Goal: Check status: Check status

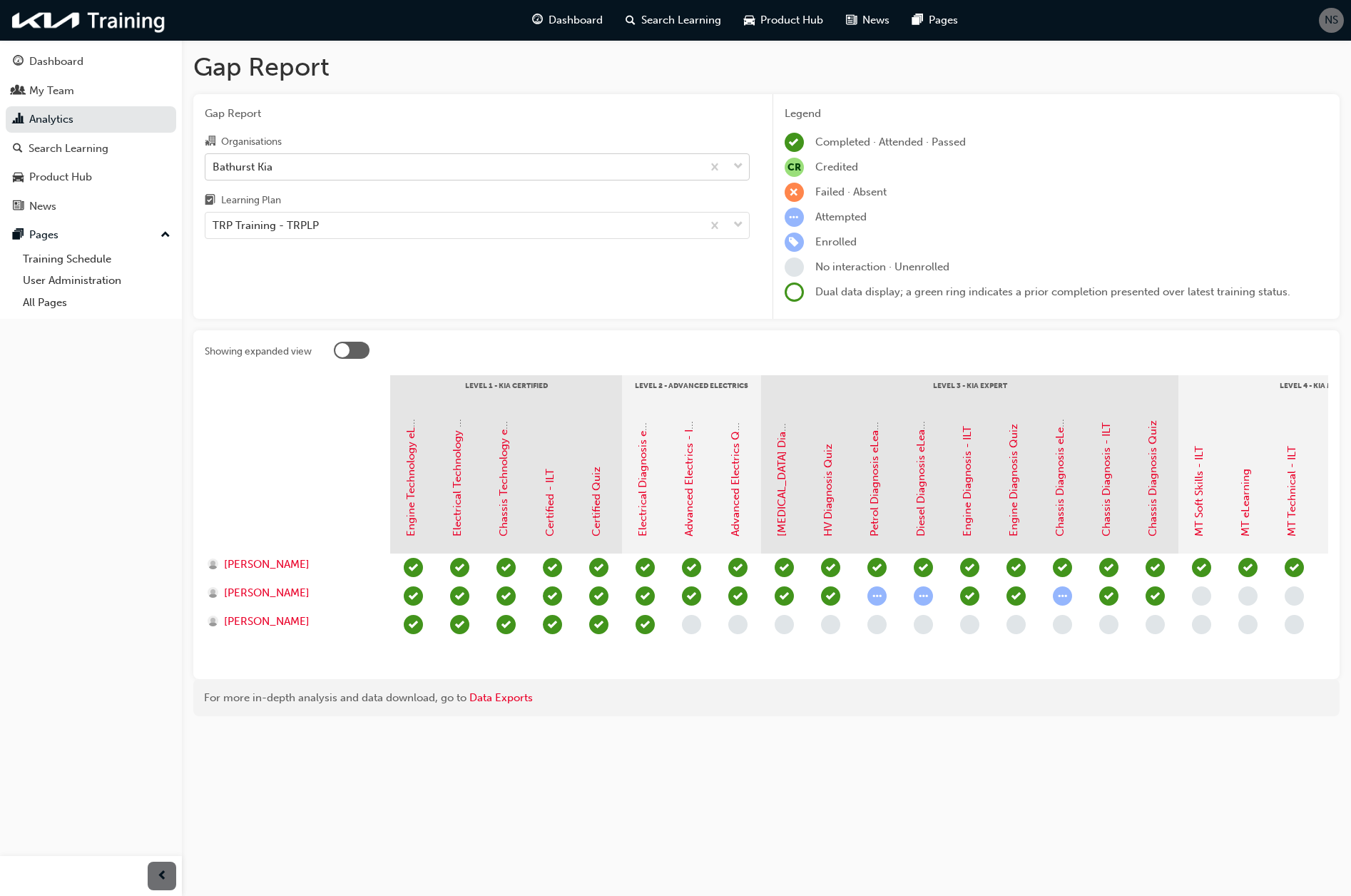
click at [272, 162] on div "Bathurst Kia" at bounding box center [242, 166] width 60 height 16
click at [214, 162] on input "Organisations Bathurst Kia" at bounding box center [213, 165] width 1 height 12
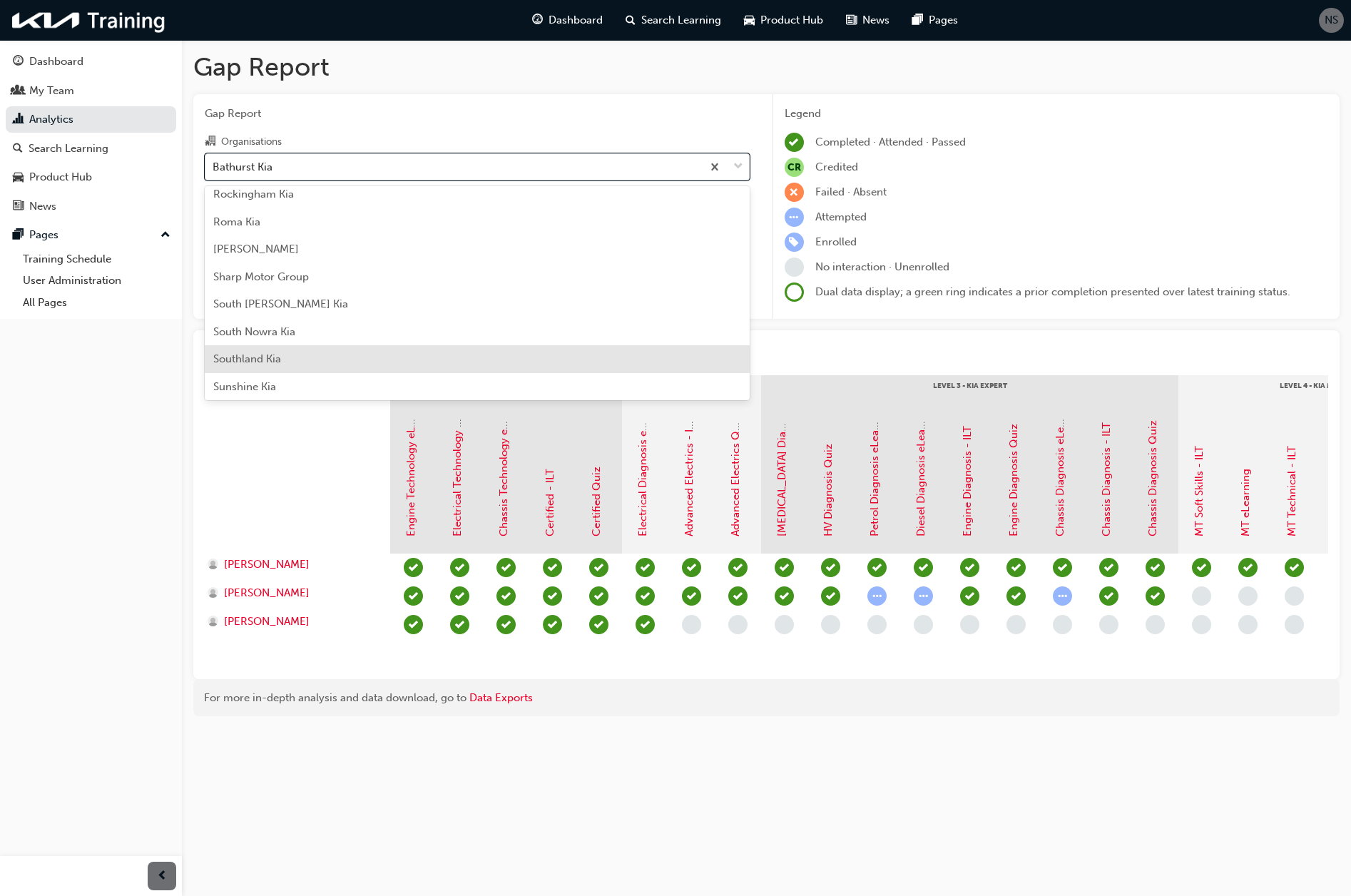
scroll to position [3495, 0]
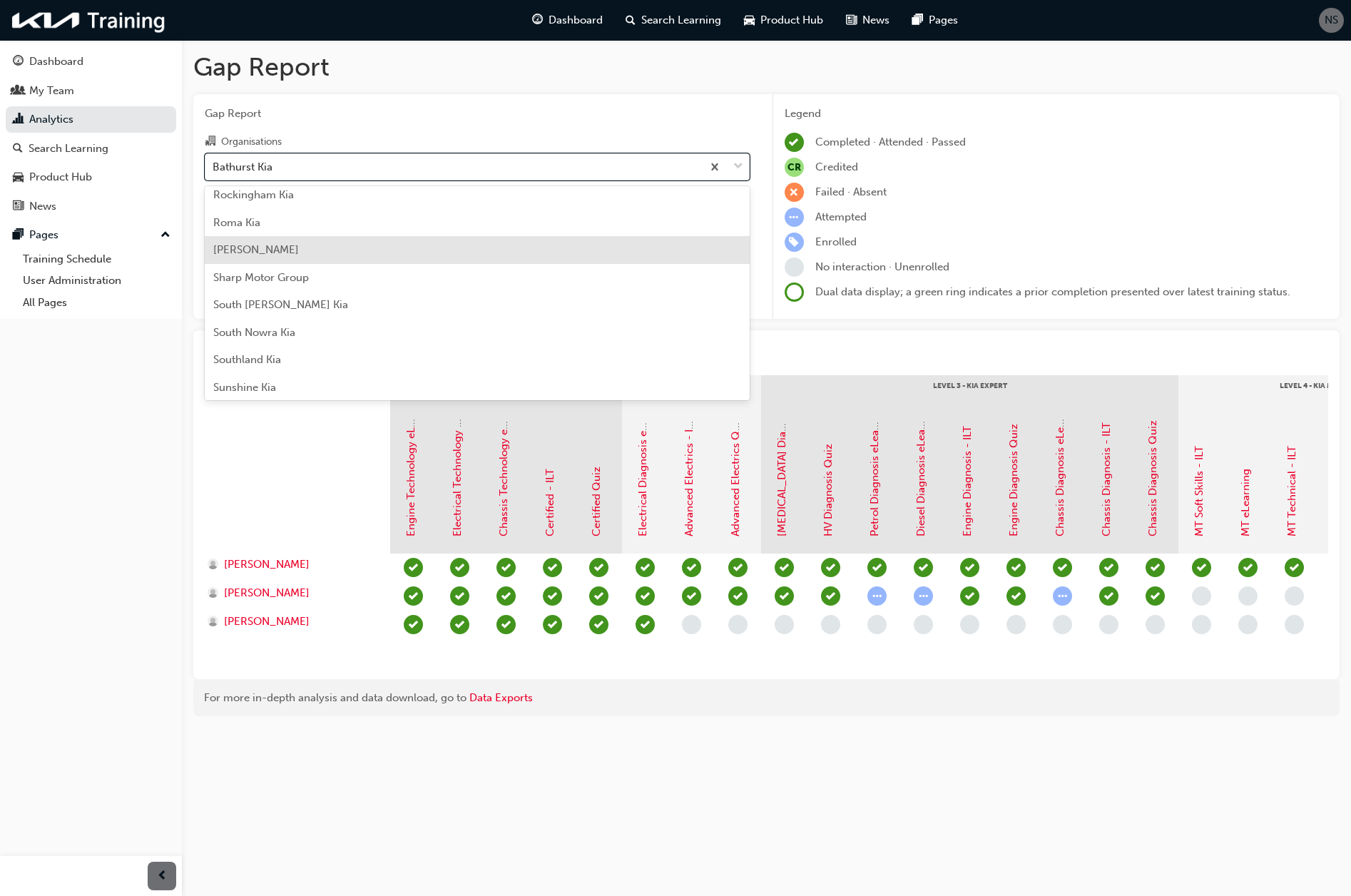
click at [354, 254] on div "[PERSON_NAME]" at bounding box center [477, 250] width 545 height 28
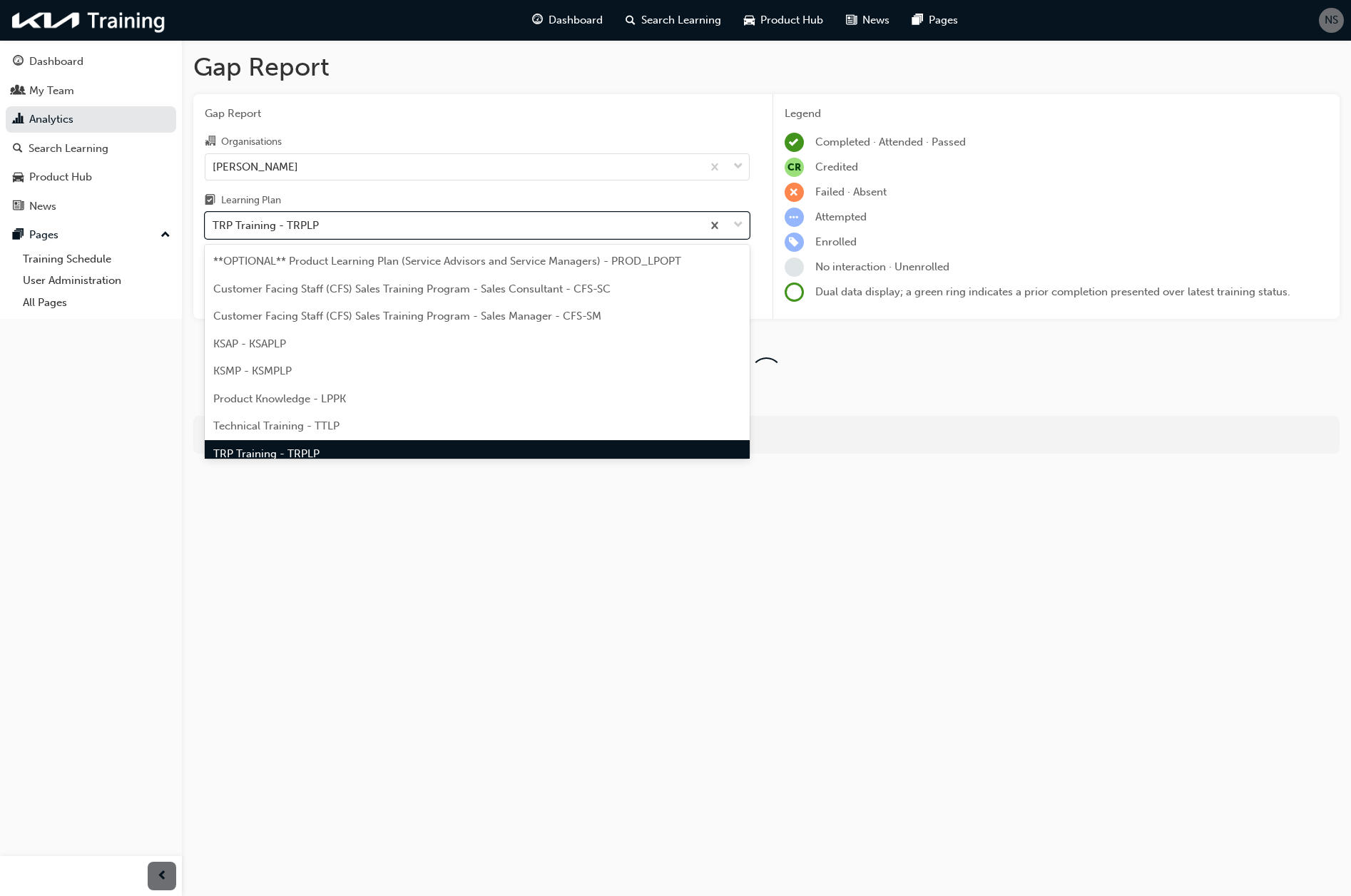
click at [350, 231] on div "TRP Training - TRPLP" at bounding box center [454, 226] width 496 height 25
click at [214, 231] on input "Learning Plan option TRP Training - TRPLP, selected. option TRP Training - TRPL…" at bounding box center [213, 225] width 1 height 12
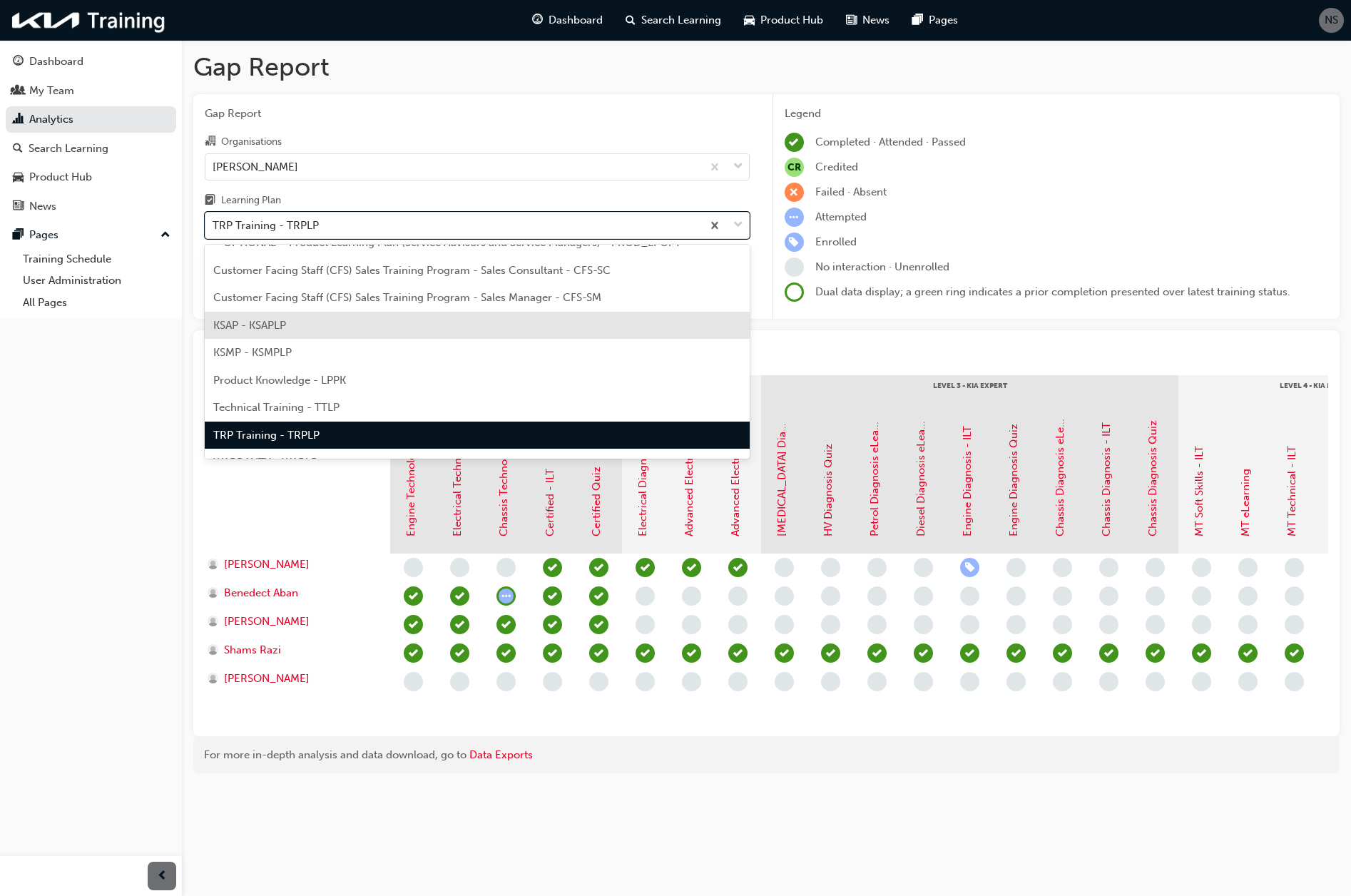
click at [312, 330] on div "KSAP - KSAPLP" at bounding box center [477, 325] width 545 height 28
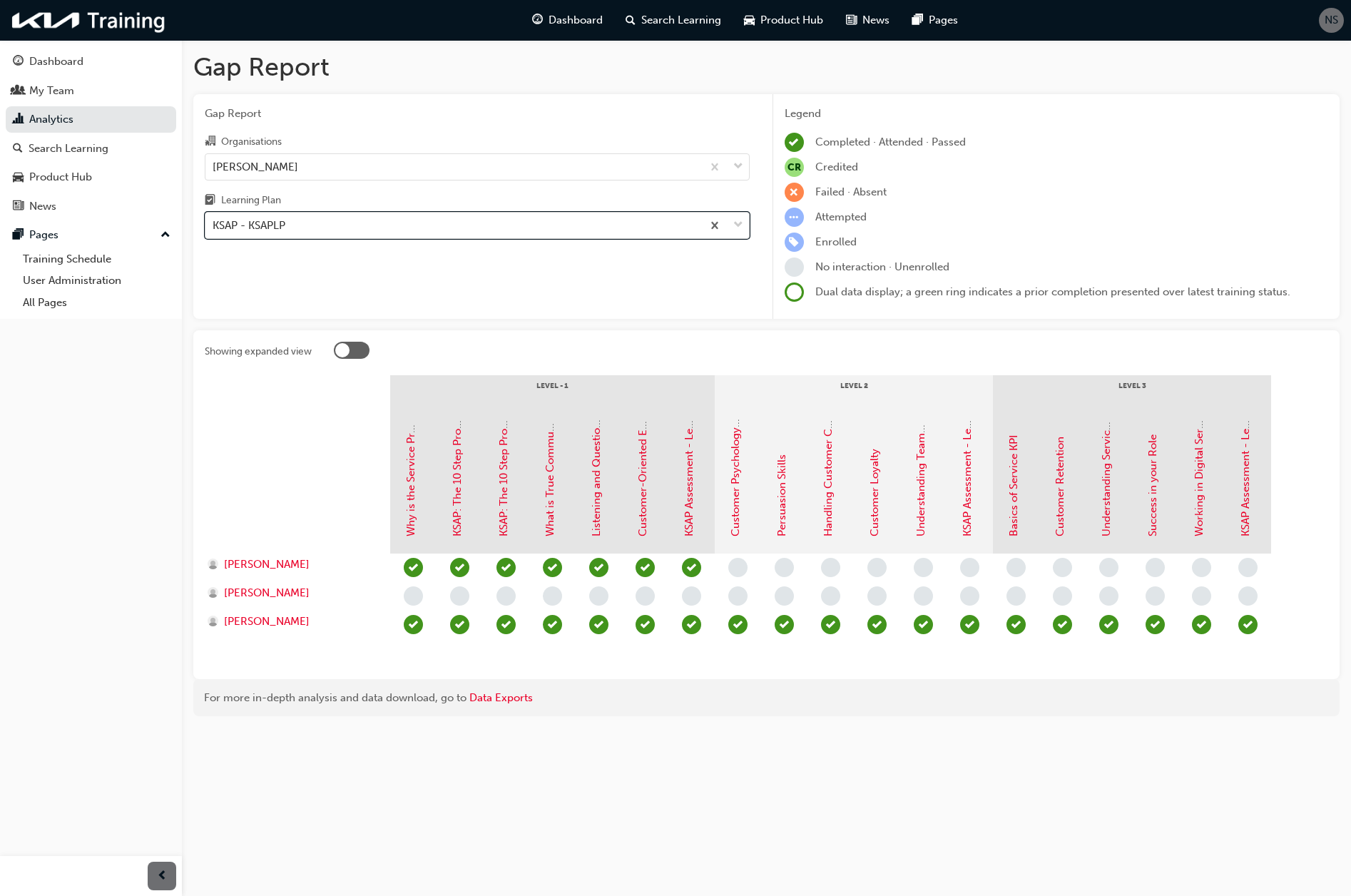
click at [301, 227] on div "KSAP - KSAPLP" at bounding box center [454, 226] width 496 height 25
click at [214, 227] on input "Learning Plan option KSAP - KSAPLP, selected. 0 results available. Select is fo…" at bounding box center [213, 225] width 1 height 12
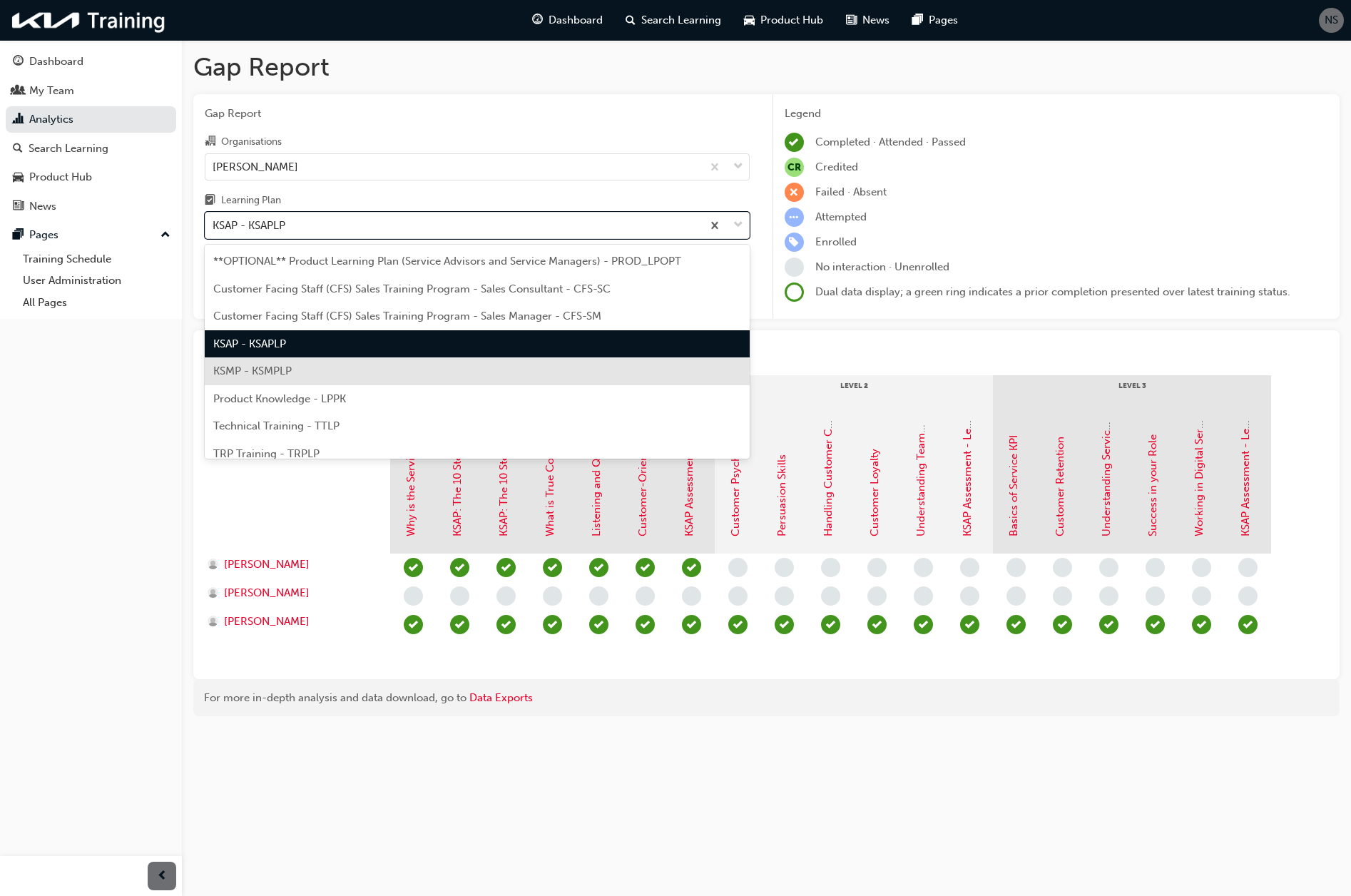
click at [274, 369] on span "KSMP - KSMPLP" at bounding box center [253, 370] width 79 height 12
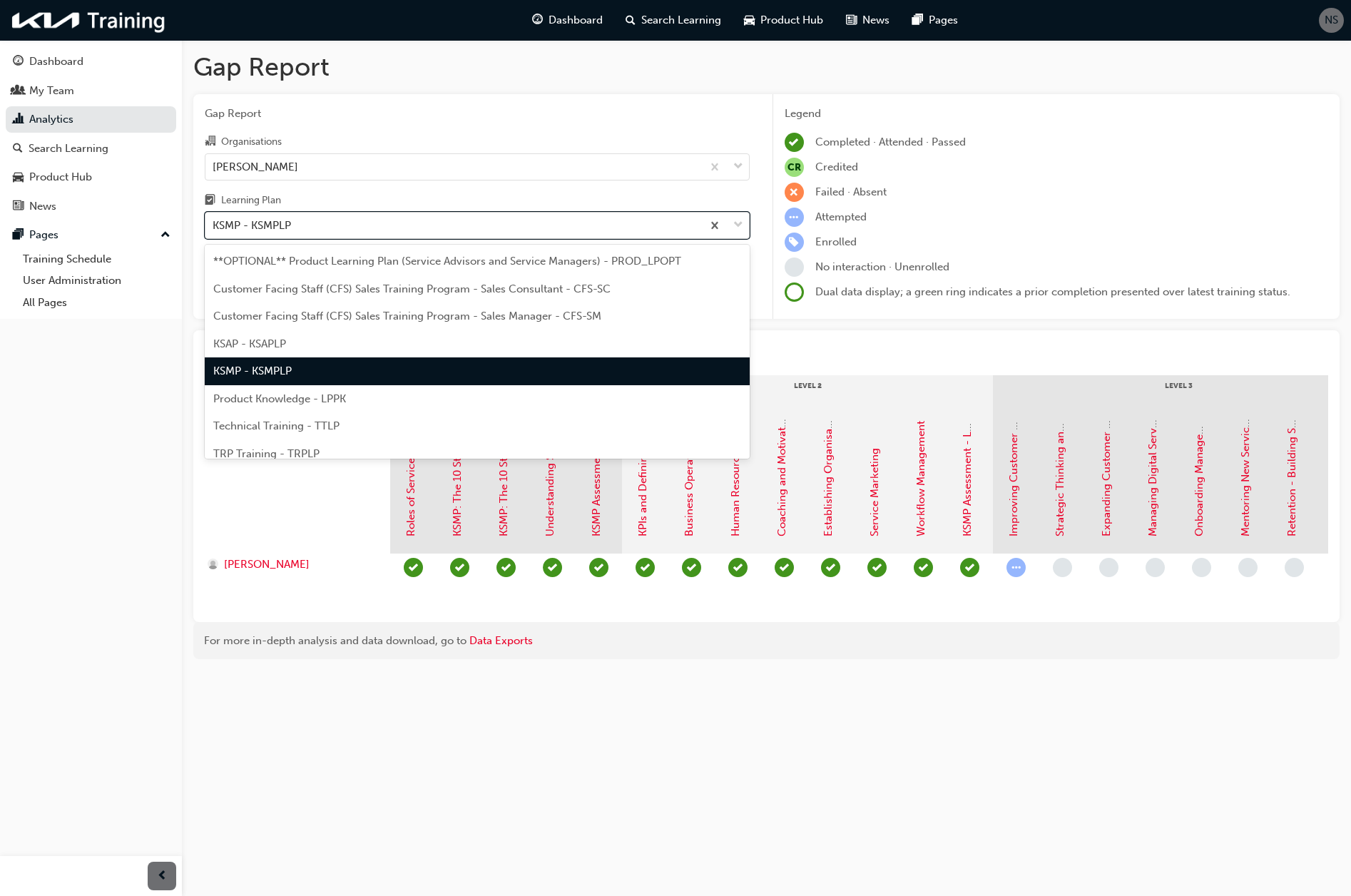
click at [322, 218] on div "KSMP - KSMPLP" at bounding box center [454, 226] width 496 height 25
click at [214, 219] on input "Learning Plan option KSMP - KSMPLP, selected. option KSMP - KSMPLP focused, 5 o…" at bounding box center [213, 225] width 1 height 12
click at [301, 170] on div "[PERSON_NAME]" at bounding box center [454, 166] width 496 height 25
click at [214, 170] on input "Organisations [PERSON_NAME]" at bounding box center [213, 165] width 1 height 12
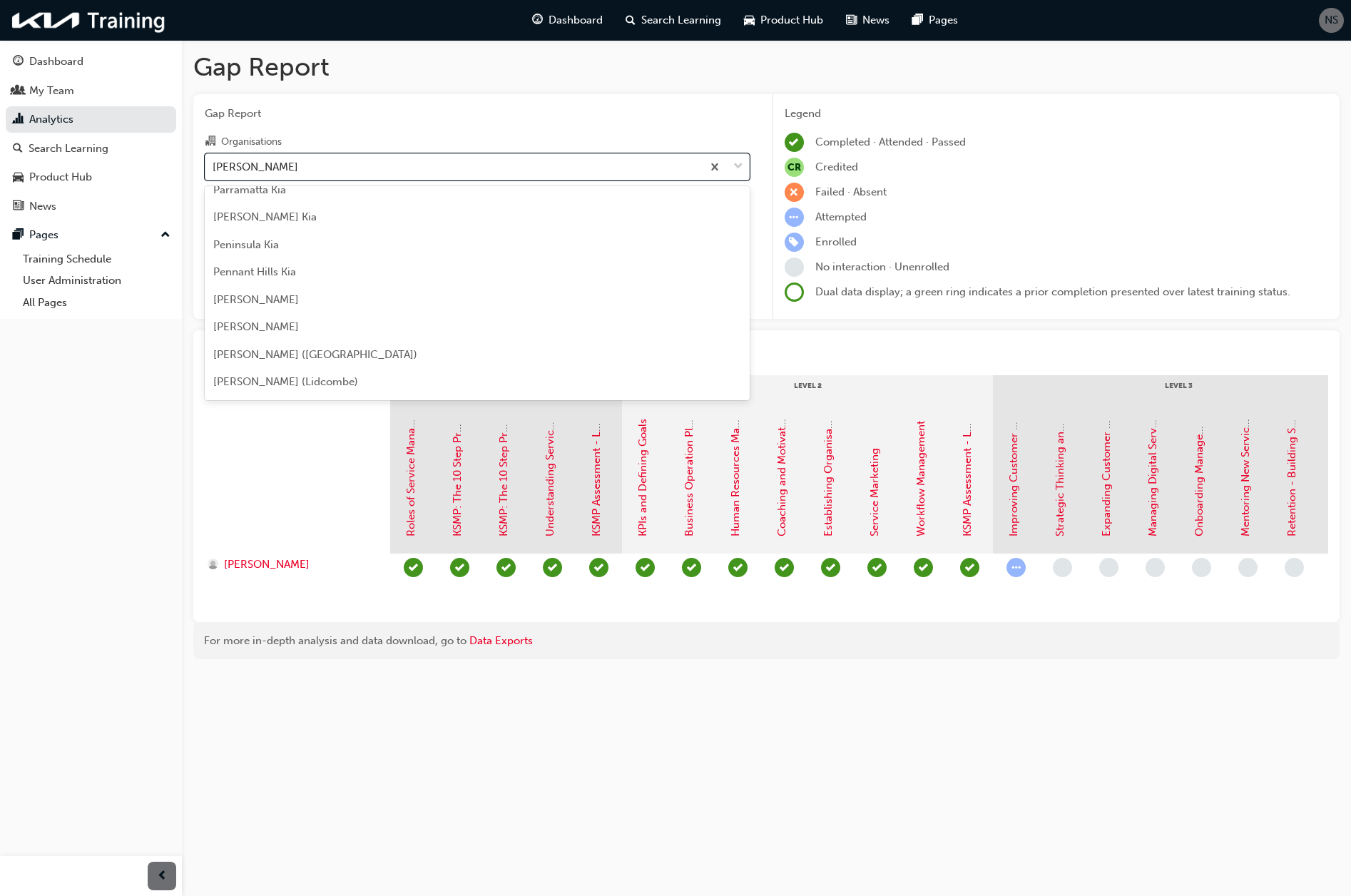
scroll to position [3012, 0]
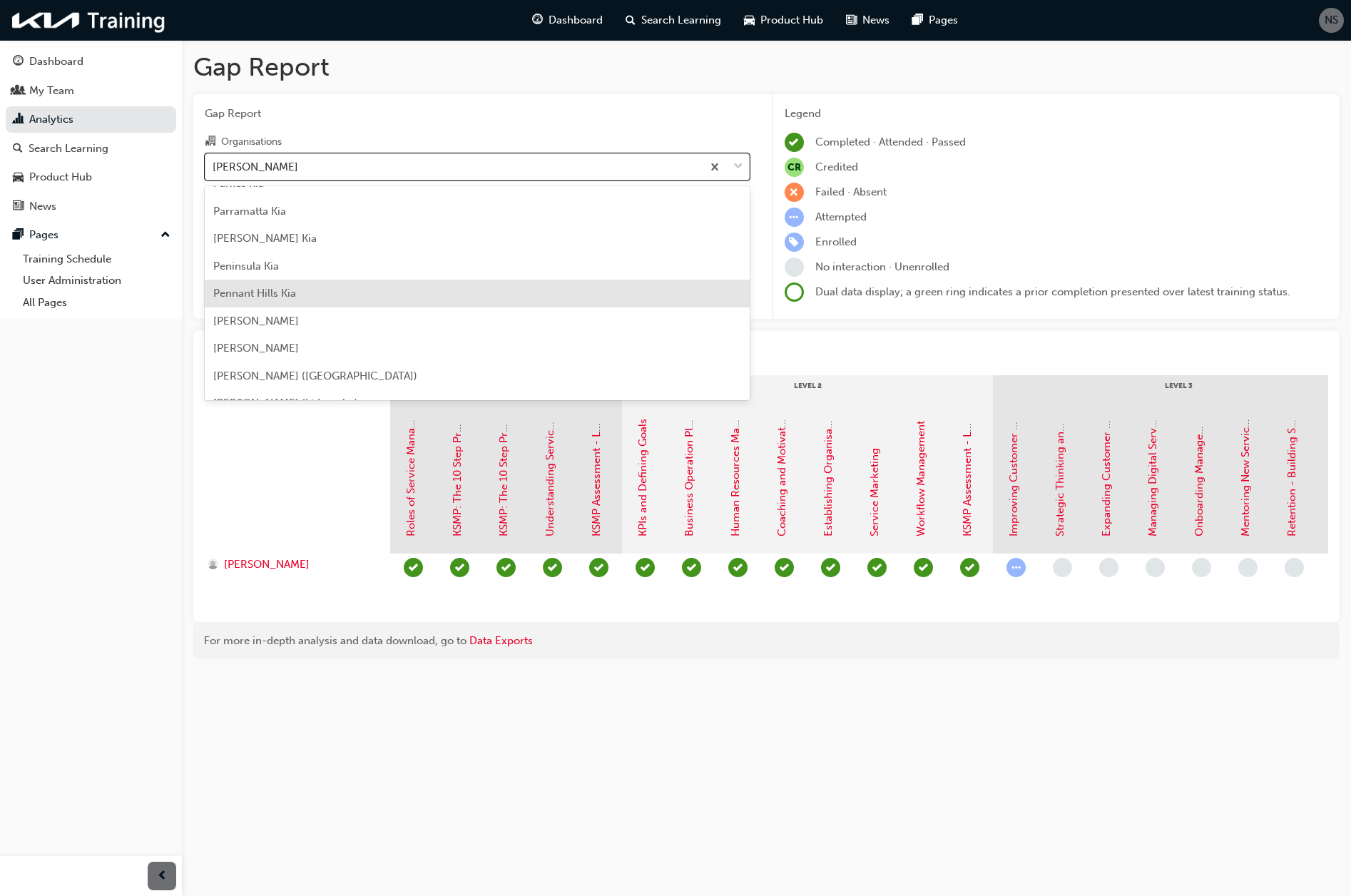
click at [303, 289] on div "Pennant Hills Kia" at bounding box center [477, 293] width 545 height 28
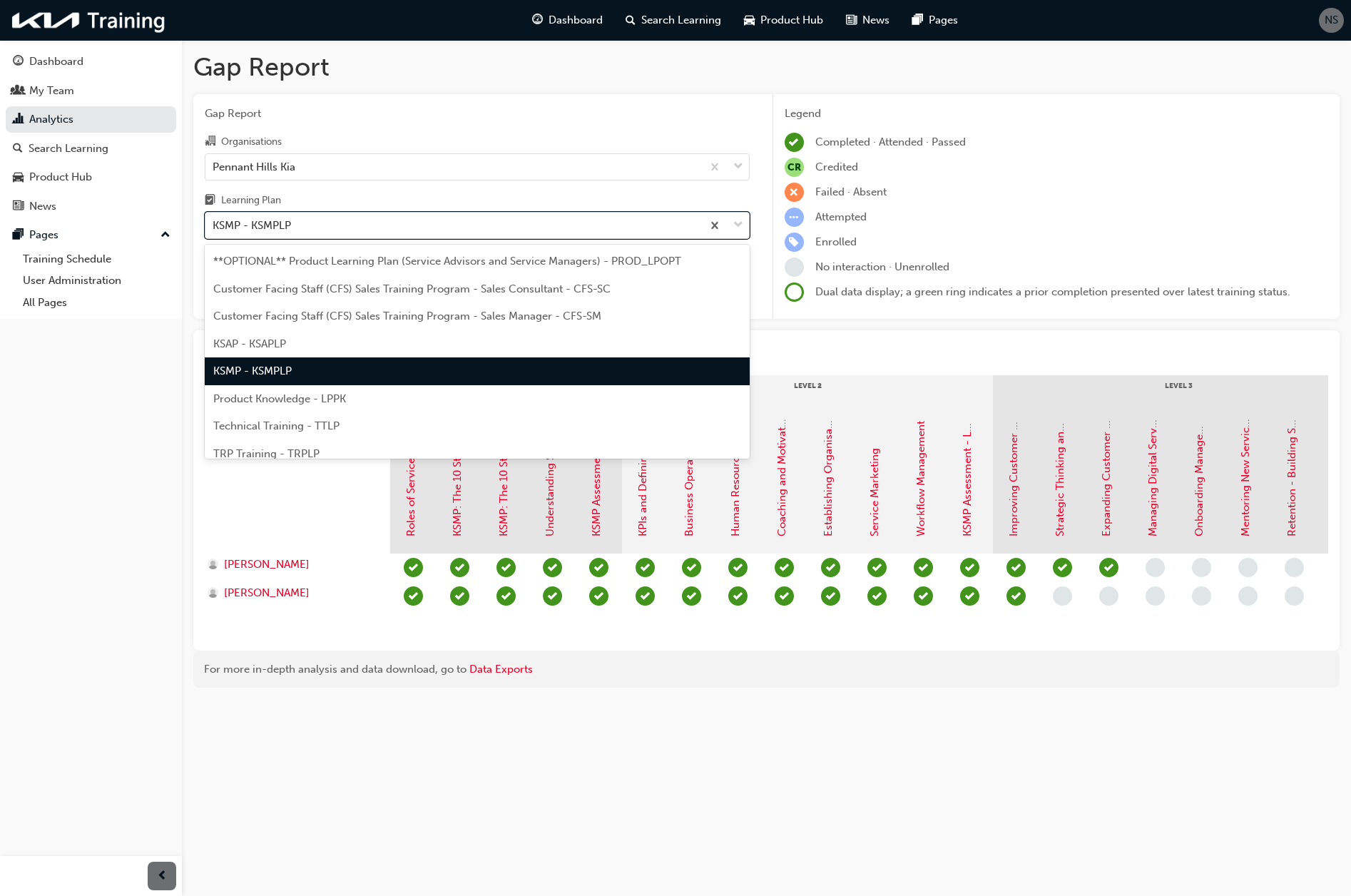
click at [292, 225] on div "KSMP - KSMPLP" at bounding box center [454, 226] width 496 height 25
click at [214, 225] on input "Learning Plan option KSMP - KSMPLP, selected. option KSMP - KSMPLP focused, 5 o…" at bounding box center [213, 225] width 1 height 12
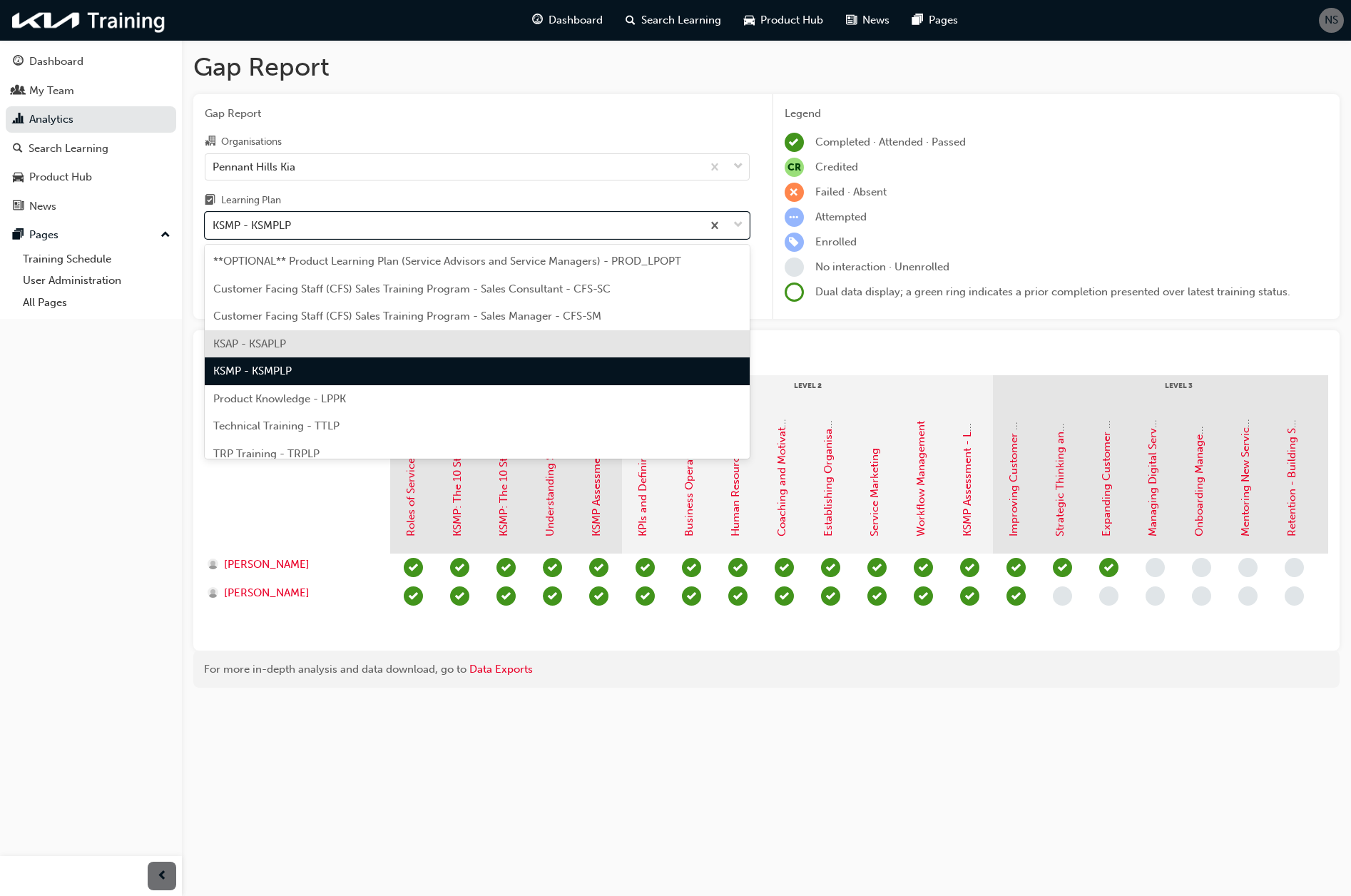
click at [280, 340] on span "KSAP - KSAPLP" at bounding box center [250, 343] width 73 height 12
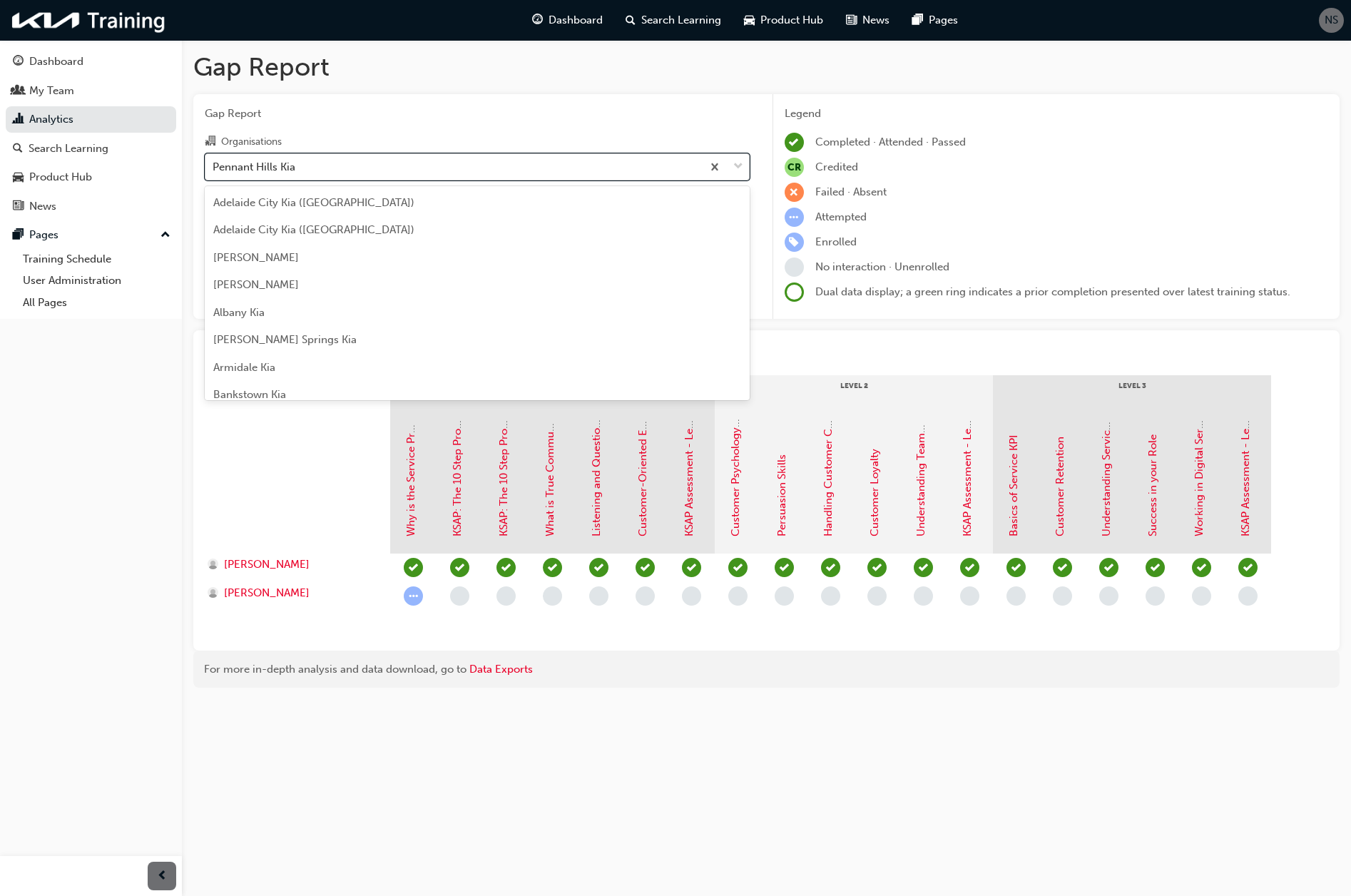
click at [364, 165] on div "Pennant Hills Kia" at bounding box center [454, 166] width 496 height 25
click at [214, 165] on input "Organisations option Pennant Hills Kia, selected. option Pennant Hills Kia focu…" at bounding box center [213, 165] width 1 height 12
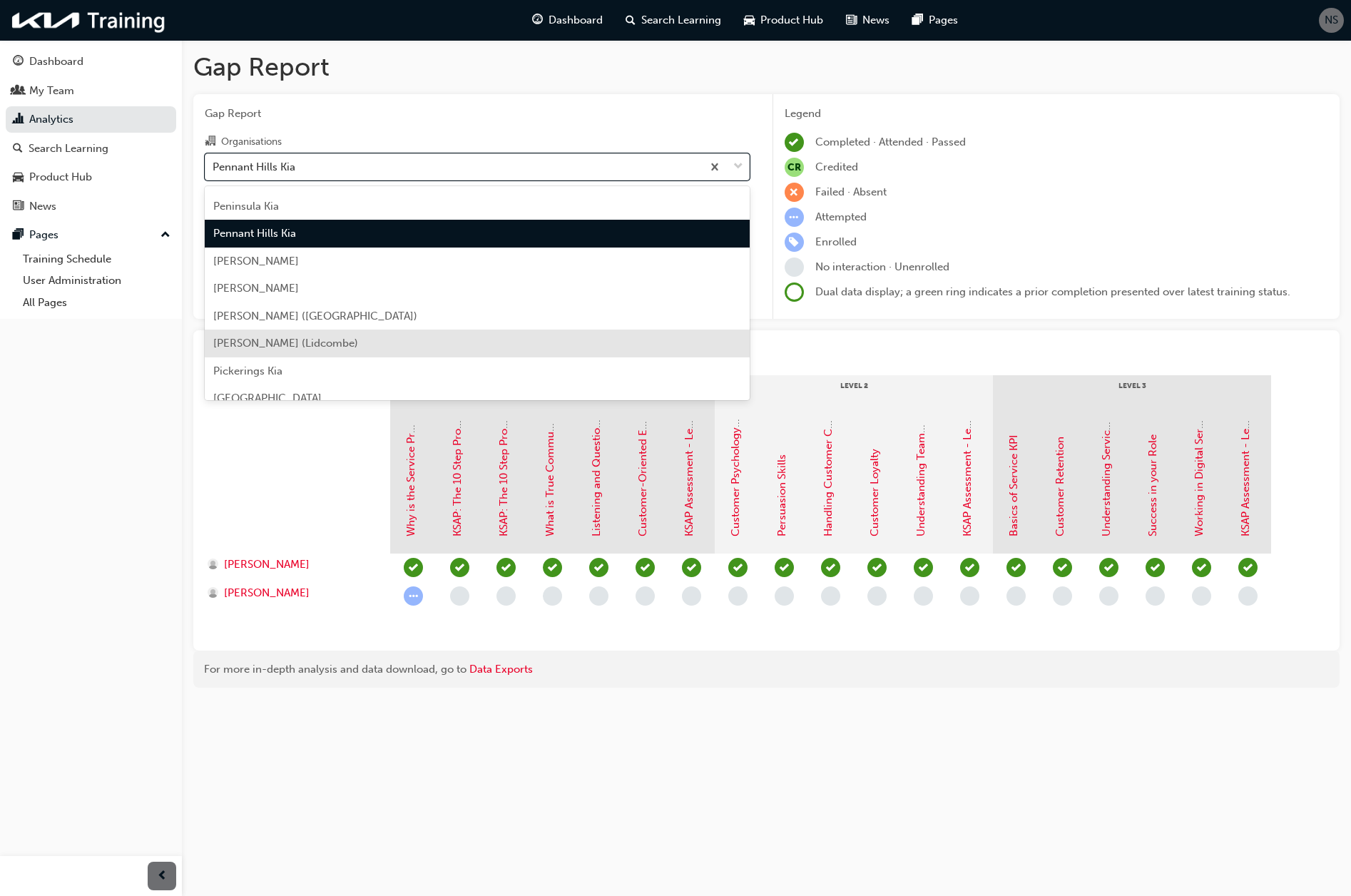
scroll to position [3000, 0]
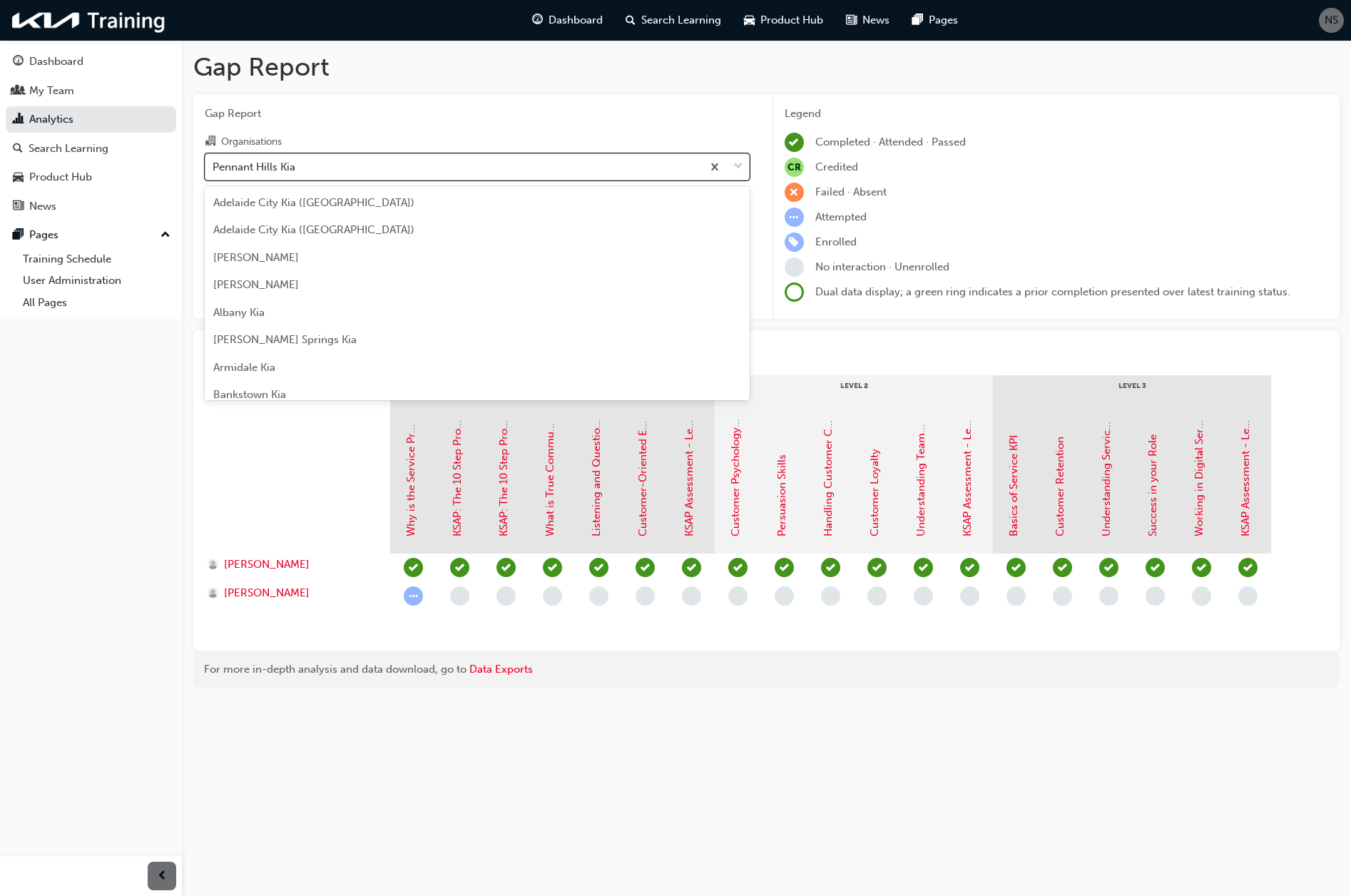
click at [272, 160] on div "Pennant Hills Kia" at bounding box center [254, 166] width 83 height 16
click at [214, 160] on input "Organisations option Pennant Hills Kia, selected. option Pennant Hills Kia focu…" at bounding box center [213, 165] width 1 height 12
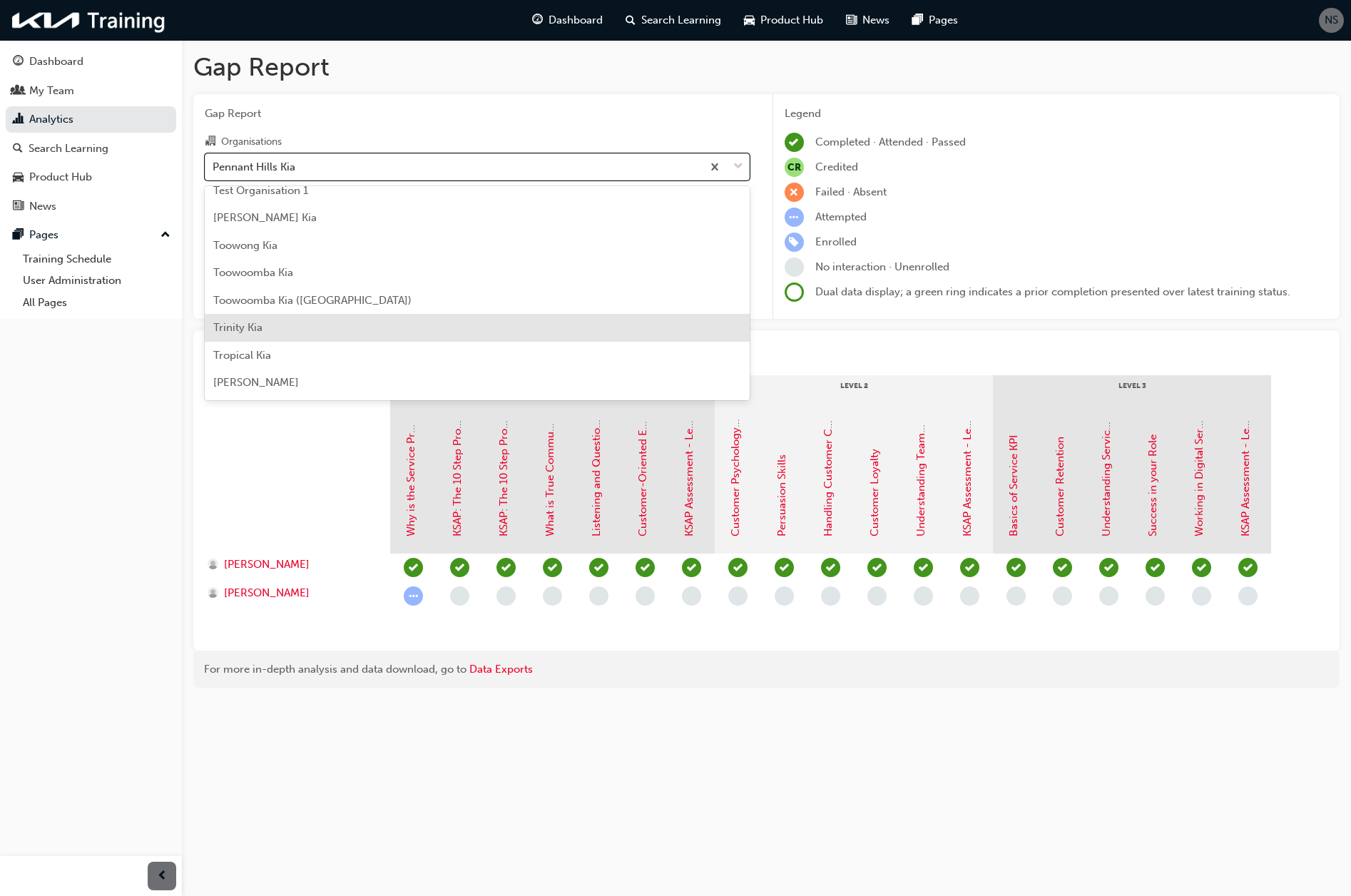
scroll to position [3927, 0]
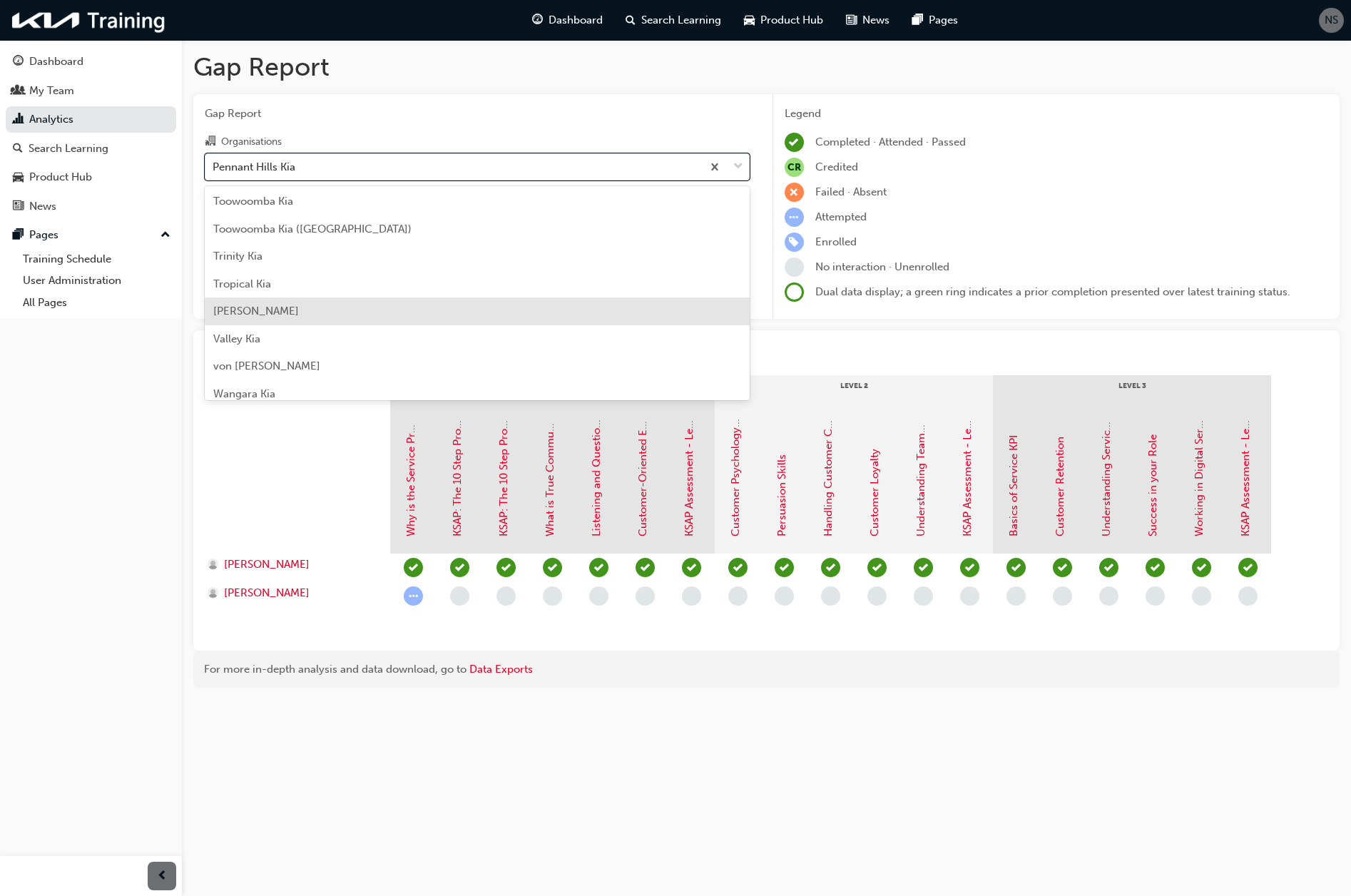
click at [352, 306] on div "[PERSON_NAME]" at bounding box center [477, 311] width 545 height 28
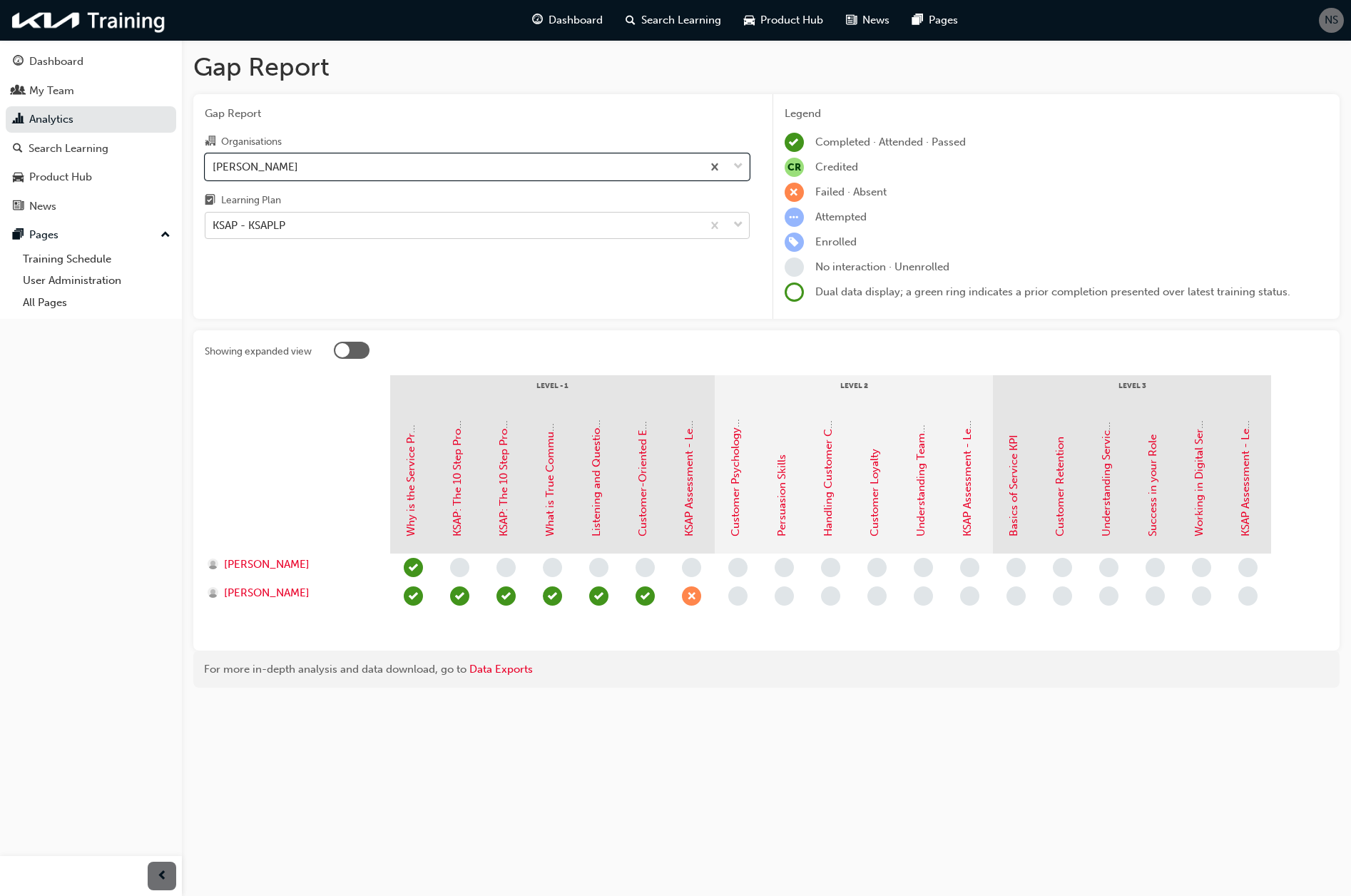
click at [303, 223] on div "KSAP - KSAPLP" at bounding box center [454, 226] width 496 height 25
click at [214, 223] on input "Learning Plan KSAP - KSAPLP" at bounding box center [213, 225] width 1 height 12
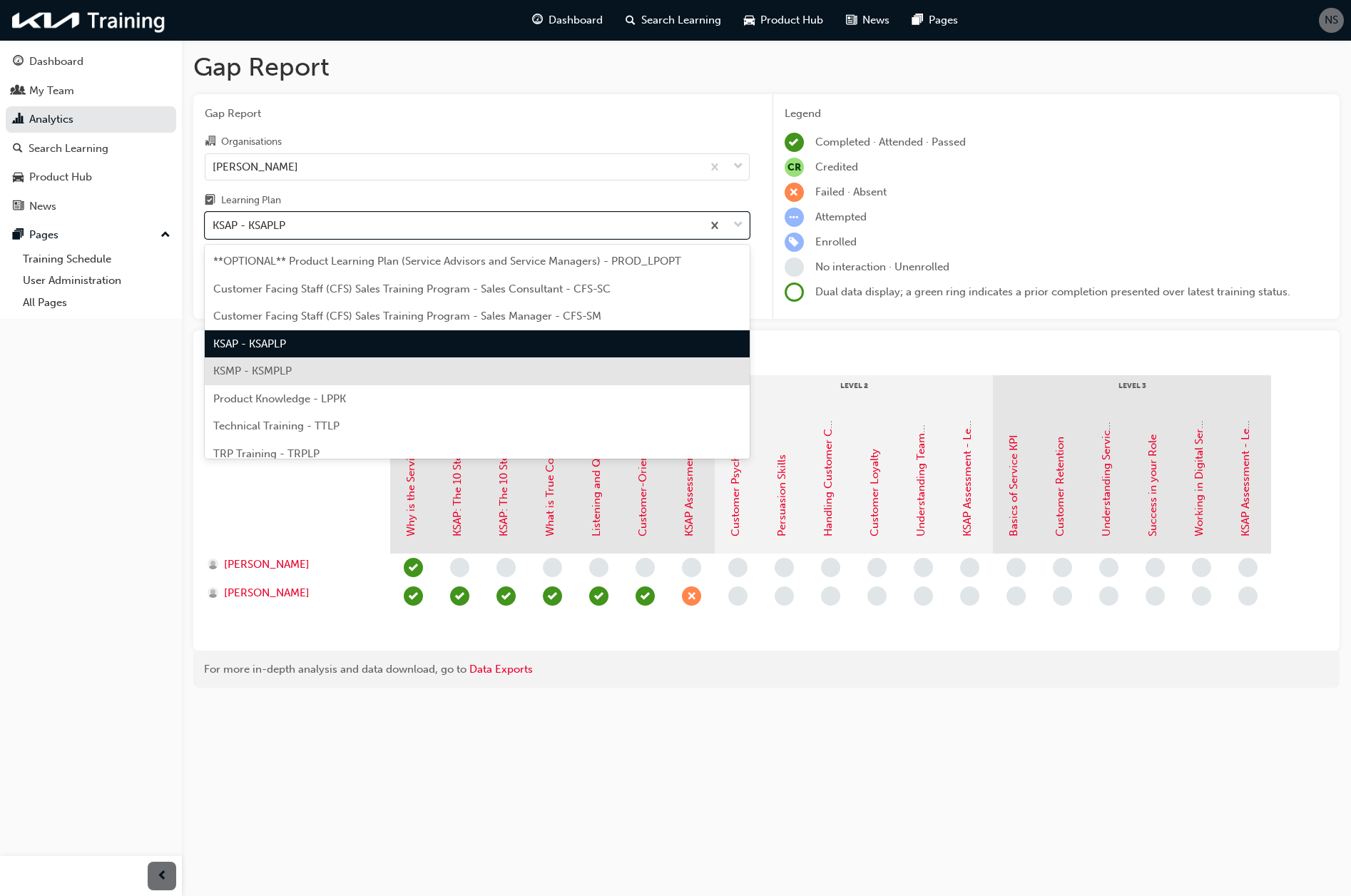
click at [291, 366] on span "KSMP - KSMPLP" at bounding box center [253, 370] width 79 height 12
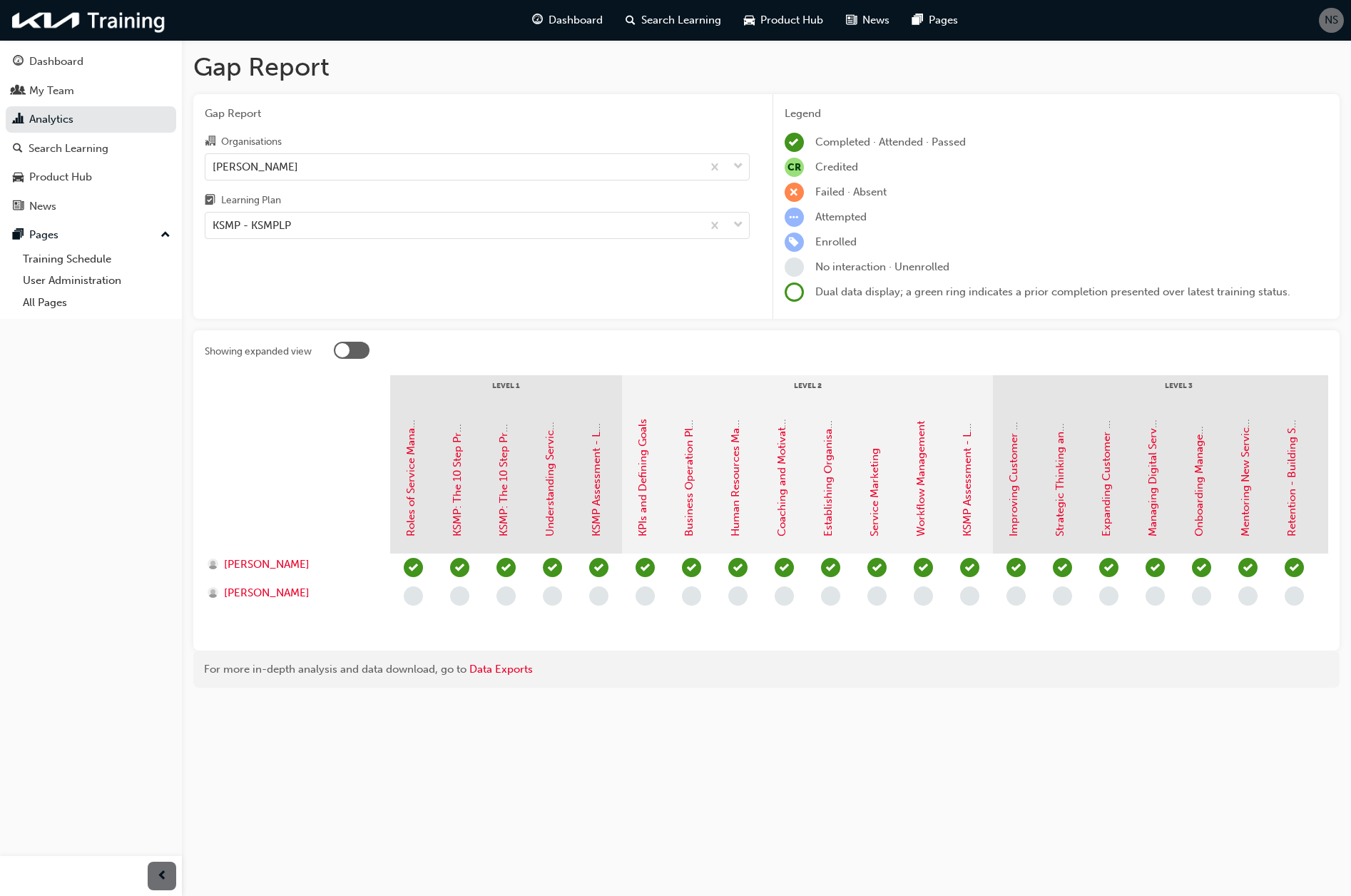
click at [102, 450] on div "Dashboard My Team Analytics Search Learning Product Hub News Pages Pages Traini…" at bounding box center [90, 430] width 182 height 860
